Goal: Task Accomplishment & Management: Complete application form

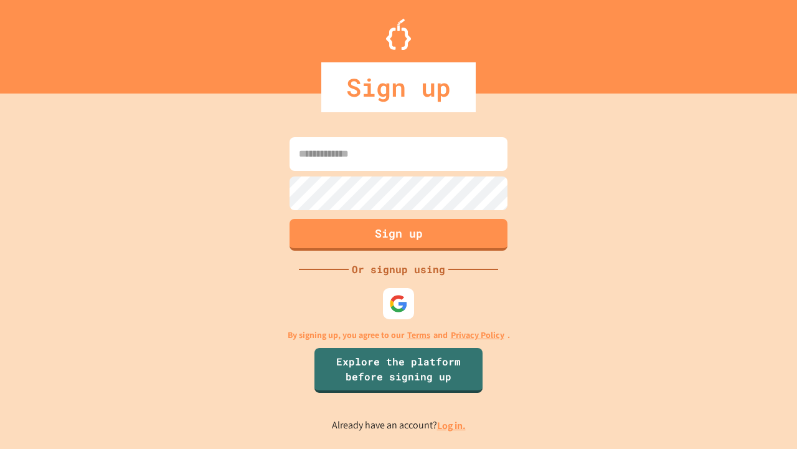
click at [452, 425] on link "Log in." at bounding box center [451, 425] width 29 height 13
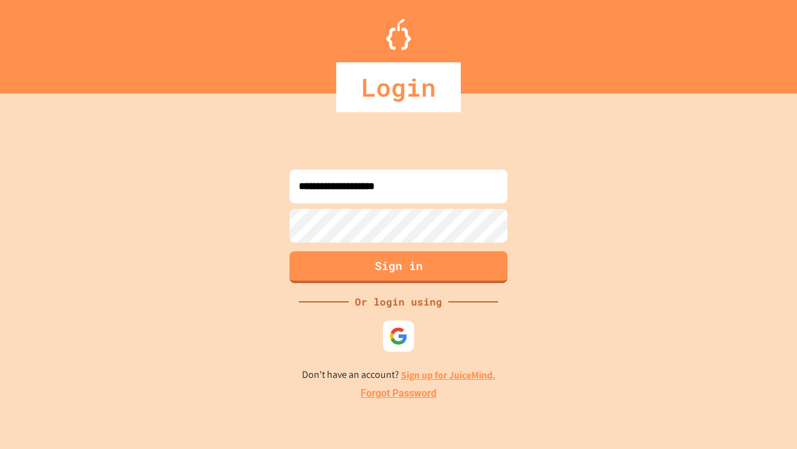
type input "**********"
